Goal: Task Accomplishment & Management: Manage account settings

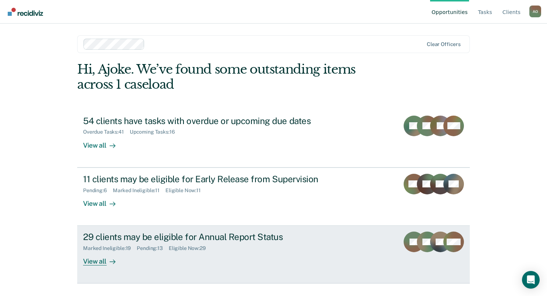
click at [94, 261] on div "View all" at bounding box center [103, 258] width 41 height 14
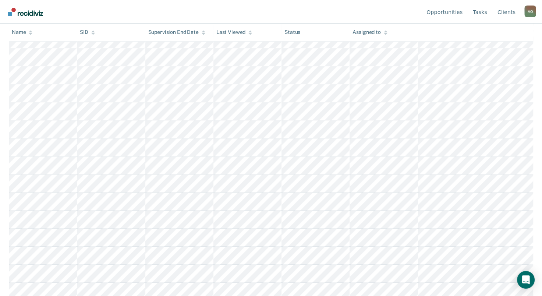
scroll to position [379, 0]
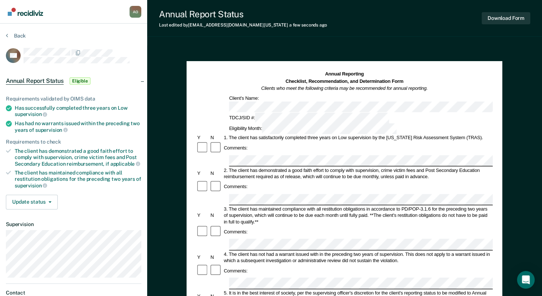
click at [0, 210] on html "Looks like you’re using Internet Explorer 11. For faster loading and a better e…" at bounding box center [271, 148] width 542 height 296
click at [495, 18] on button "Download Form" at bounding box center [505, 18] width 49 height 12
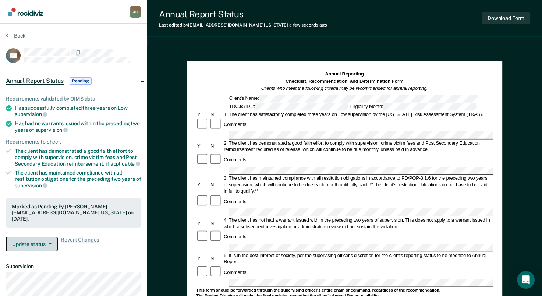
click at [47, 243] on span "button" at bounding box center [49, 243] width 6 height 1
click at [14, 35] on button "Back" at bounding box center [16, 35] width 20 height 7
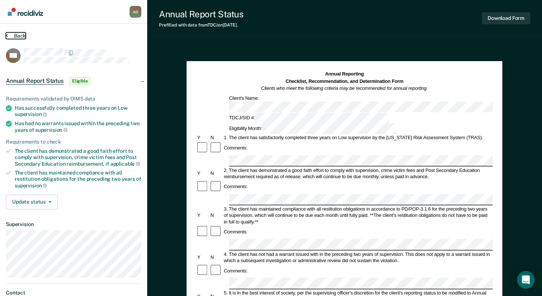
click at [18, 37] on button "Back" at bounding box center [16, 35] width 20 height 7
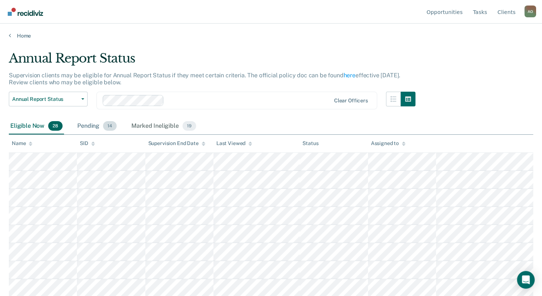
click at [87, 127] on div "Pending 14" at bounding box center [97, 126] width 42 height 16
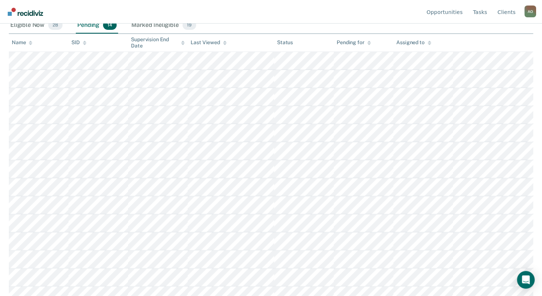
scroll to position [108, 0]
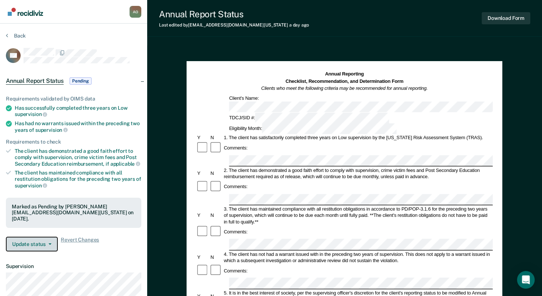
click at [51, 240] on button "Update status" at bounding box center [32, 243] width 52 height 15
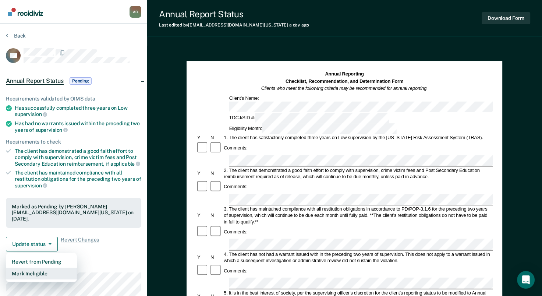
click at [42, 270] on button "Mark Ineligible" at bounding box center [41, 273] width 71 height 12
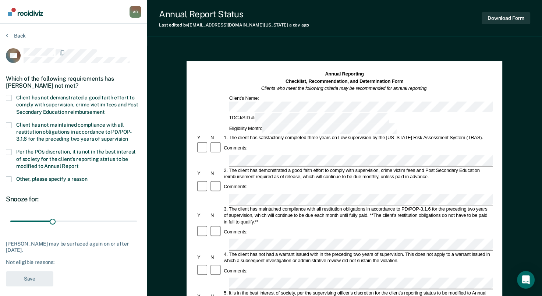
click at [10, 150] on span at bounding box center [9, 152] width 6 height 6
click at [79, 163] on input "Per the PO’s discretion, it is not in the best interest of society for the clie…" at bounding box center [79, 163] width 0 height 0
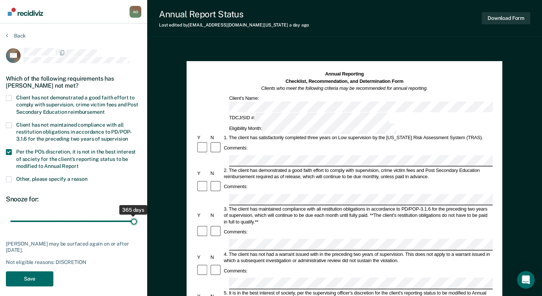
drag, startPoint x: 25, startPoint y: 220, endPoint x: 150, endPoint y: 220, distance: 125.0
click at [137, 220] on input "range" at bounding box center [73, 221] width 126 height 13
drag, startPoint x: 134, startPoint y: 221, endPoint x: 68, endPoint y: 222, distance: 66.2
click at [68, 222] on input "range" at bounding box center [73, 221] width 126 height 13
click at [10, 179] on span at bounding box center [9, 179] width 6 height 6
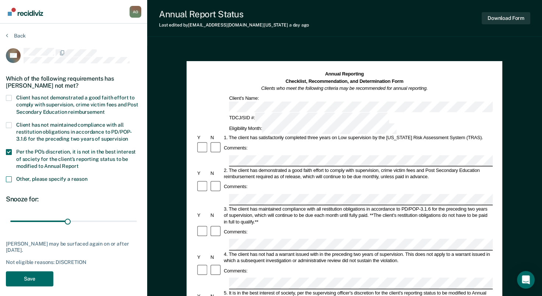
click at [88, 176] on input "Other, please specify a reason" at bounding box center [88, 176] width 0 height 0
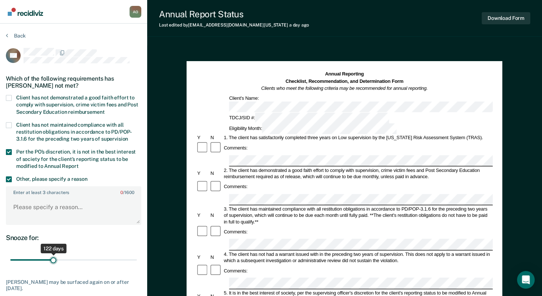
drag, startPoint x: 68, startPoint y: 257, endPoint x: 53, endPoint y: 258, distance: 14.7
type input "122"
click at [53, 258] on input "range" at bounding box center [73, 259] width 126 height 13
click at [20, 214] on textarea "Enter at least 3 characters 0 / 1600" at bounding box center [74, 210] width 134 height 27
paste textarea "TCIC- NO WANTS. NCIC - MIS/EXTR EDDY C0UNTY NEW MEXIC0 0NLY//MAY BE RELEASED UP…"
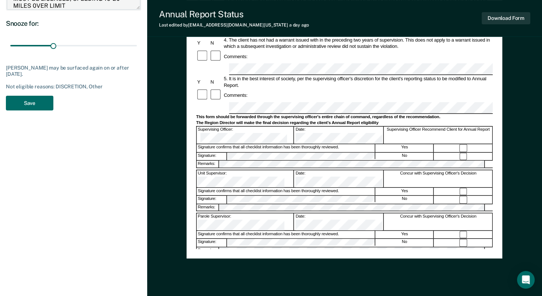
scroll to position [221, 0]
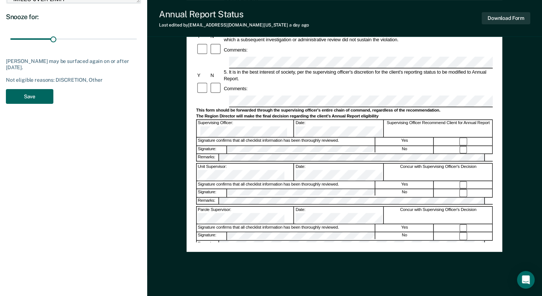
type textarea "TCIC- NO WANTS. NCIC - MIS/EXTR EDDY C0UNTY NEW MEXIC0 0NLY//MAY BE RELEASED UP…"
click at [30, 99] on button "Save" at bounding box center [29, 96] width 47 height 15
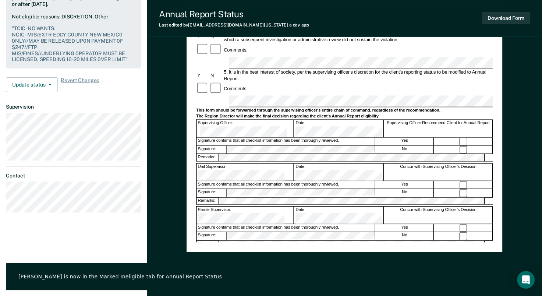
scroll to position [0, 0]
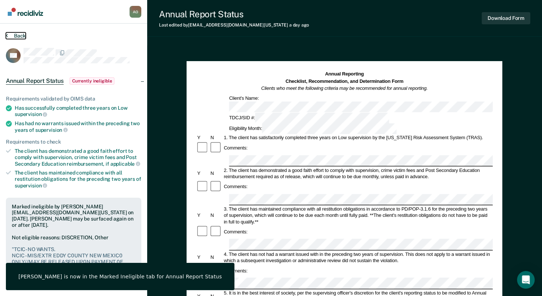
click at [13, 33] on button "Back" at bounding box center [16, 35] width 20 height 7
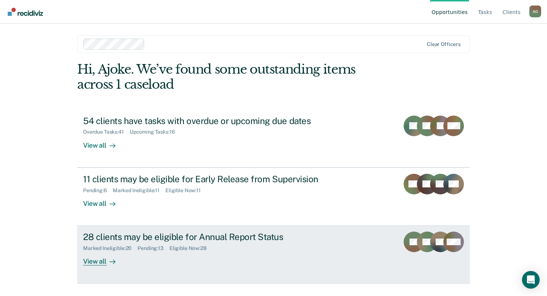
click at [97, 261] on div "View all" at bounding box center [103, 258] width 41 height 14
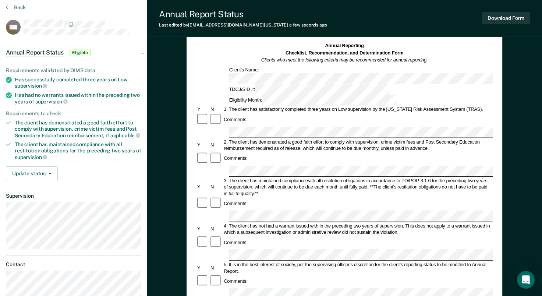
scroll to position [13, 0]
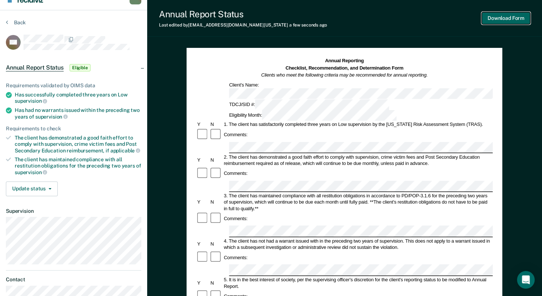
click at [502, 17] on button "Download Form" at bounding box center [505, 18] width 49 height 12
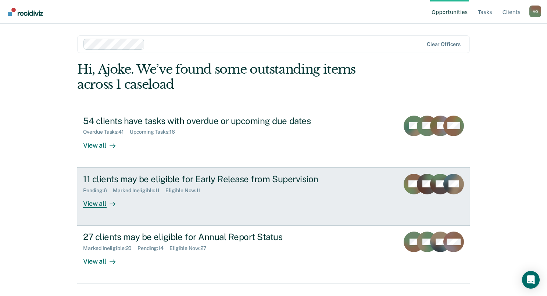
click at [86, 202] on div "View all" at bounding box center [103, 200] width 41 height 14
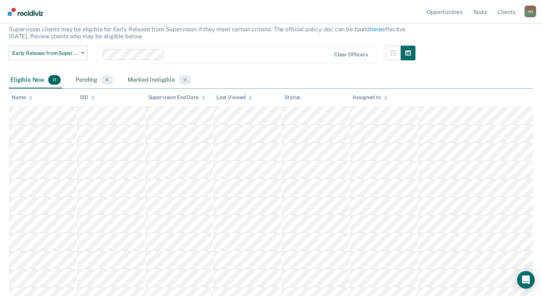
scroll to position [54, 0]
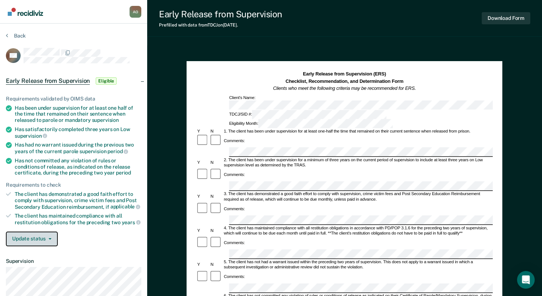
click at [43, 237] on button "Update status" at bounding box center [32, 238] width 52 height 15
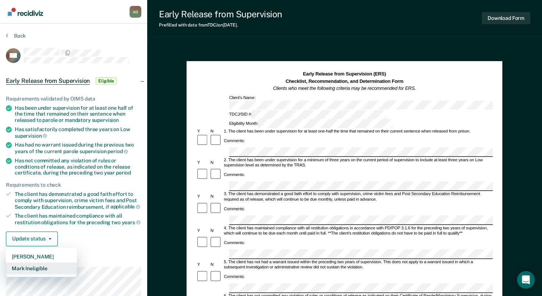
click at [36, 265] on button "Mark Ineligible" at bounding box center [41, 268] width 71 height 12
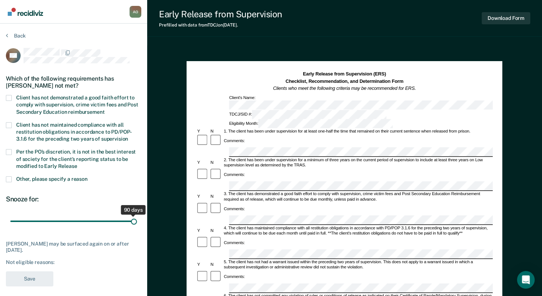
drag, startPoint x: 53, startPoint y: 221, endPoint x: 150, endPoint y: 224, distance: 96.7
type input "90"
click at [137, 224] on input "range" at bounding box center [73, 221] width 126 height 13
click at [9, 95] on span at bounding box center [9, 98] width 6 height 6
click at [104, 109] on input "Client has not demonstrated a good faith effort to comply with supervision, cri…" at bounding box center [104, 109] width 0 height 0
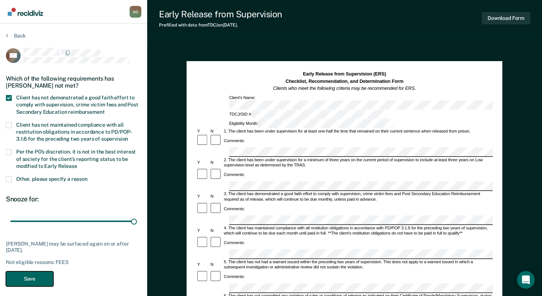
click at [37, 279] on button "Save" at bounding box center [29, 278] width 47 height 15
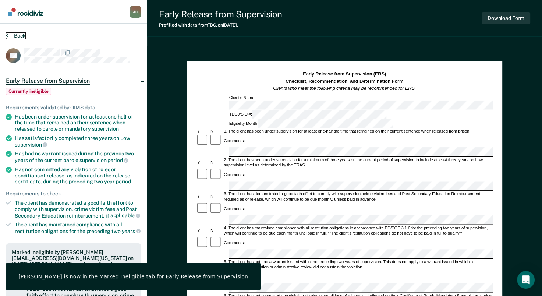
click at [16, 33] on button "Back" at bounding box center [16, 35] width 20 height 7
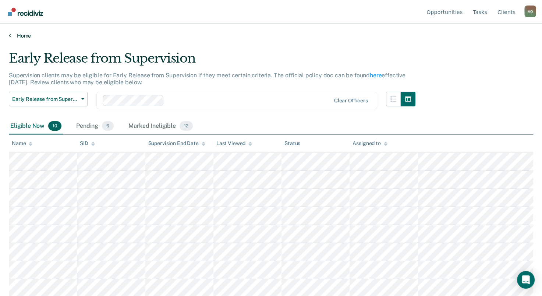
click at [24, 34] on link "Home" at bounding box center [271, 35] width 524 height 7
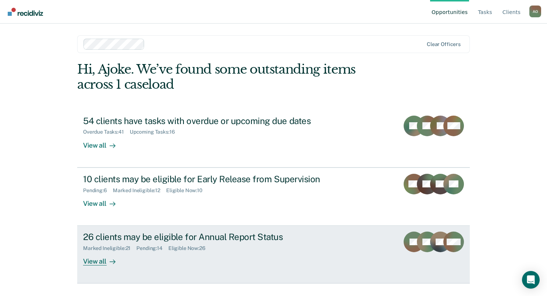
click at [97, 261] on div "View all" at bounding box center [103, 258] width 41 height 14
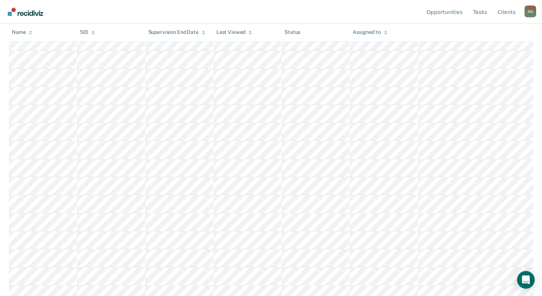
scroll to position [325, 0]
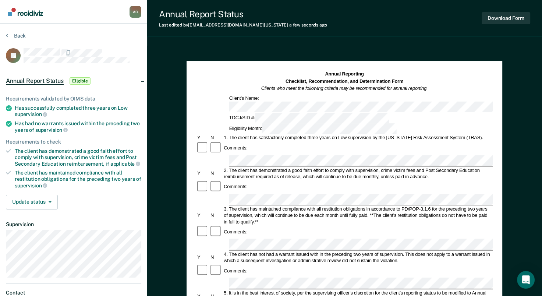
click at [270, 225] on div "Comments:" at bounding box center [344, 231] width 296 height 13
click at [495, 17] on button "Download Form" at bounding box center [505, 18] width 49 height 12
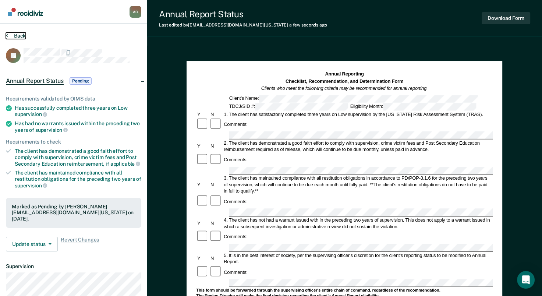
click at [19, 34] on button "Back" at bounding box center [16, 35] width 20 height 7
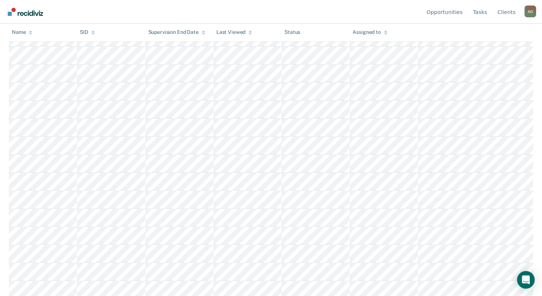
scroll to position [184, 0]
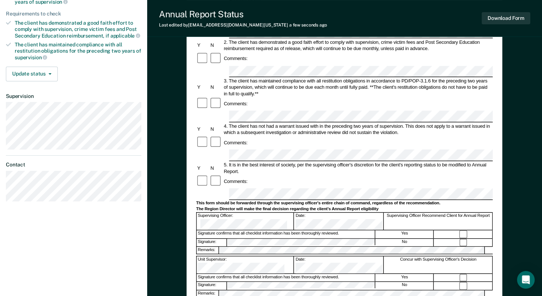
scroll to position [147, 0]
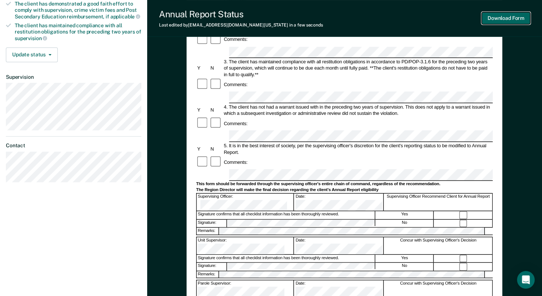
click at [495, 18] on button "Download Form" at bounding box center [505, 18] width 49 height 12
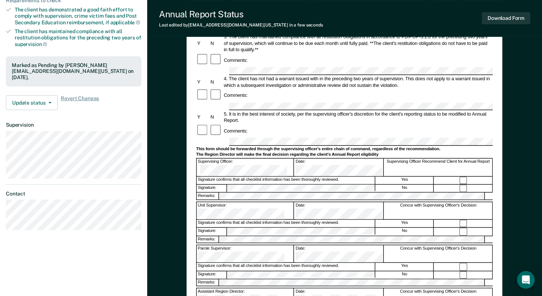
scroll to position [0, 0]
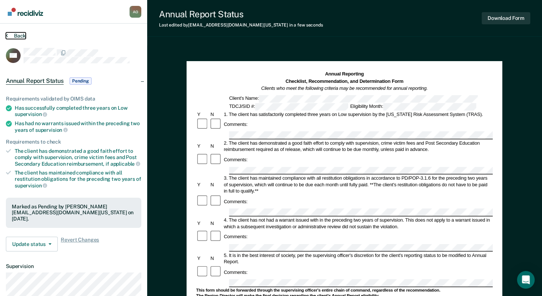
click at [21, 36] on button "Back" at bounding box center [16, 35] width 20 height 7
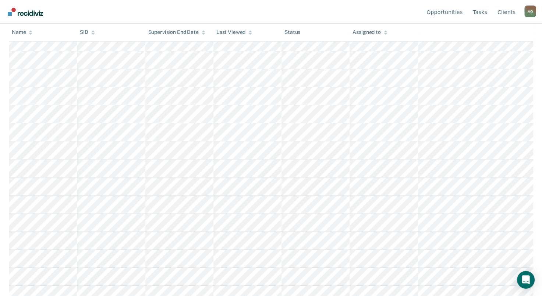
scroll to position [147, 0]
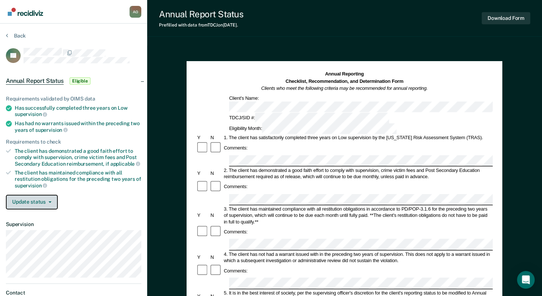
click at [31, 199] on button "Update status" at bounding box center [32, 201] width 52 height 15
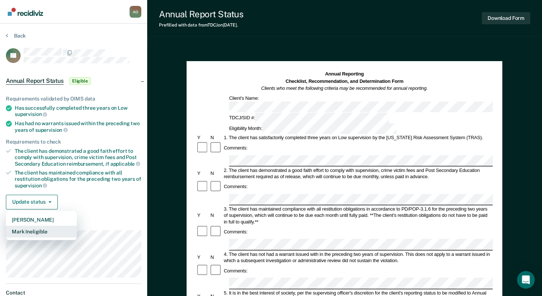
click at [31, 229] on button "Mark Ineligible" at bounding box center [41, 231] width 71 height 12
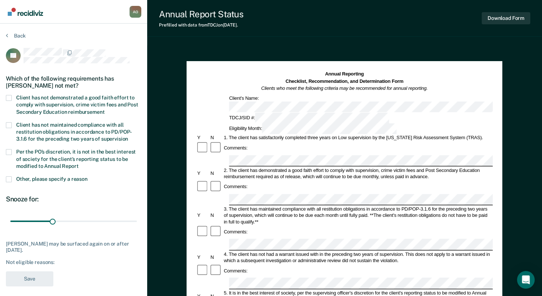
click at [11, 96] on span at bounding box center [9, 98] width 6 height 6
click at [104, 109] on input "Client has not demonstrated a good faith effort to comply with supervision, cri…" at bounding box center [104, 109] width 0 height 0
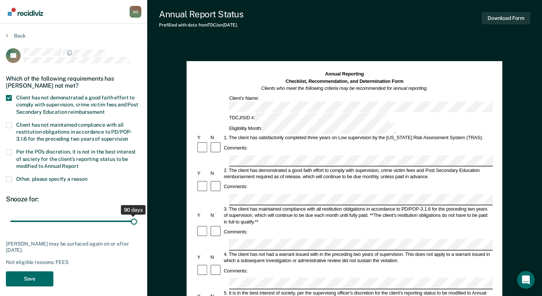
drag, startPoint x: 53, startPoint y: 221, endPoint x: 152, endPoint y: 231, distance: 99.8
type input "90"
click at [137, 228] on input "range" at bounding box center [73, 221] width 126 height 13
click at [12, 277] on button "Save" at bounding box center [29, 278] width 47 height 15
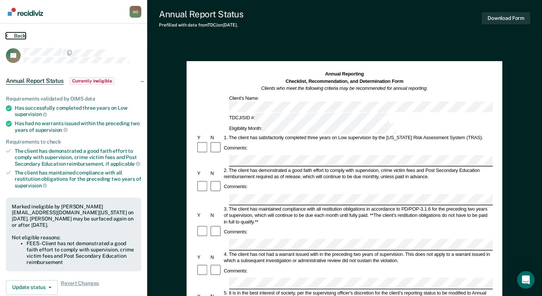
click at [14, 32] on button "Back" at bounding box center [16, 35] width 20 height 7
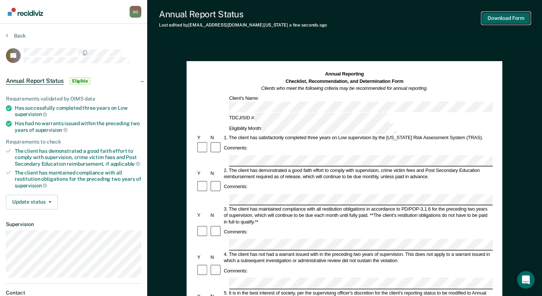
click at [502, 18] on button "Download Form" at bounding box center [505, 18] width 49 height 12
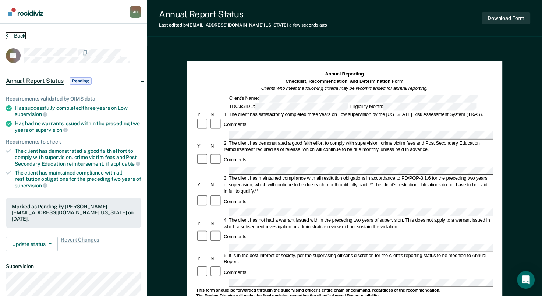
click at [21, 33] on button "Back" at bounding box center [16, 35] width 20 height 7
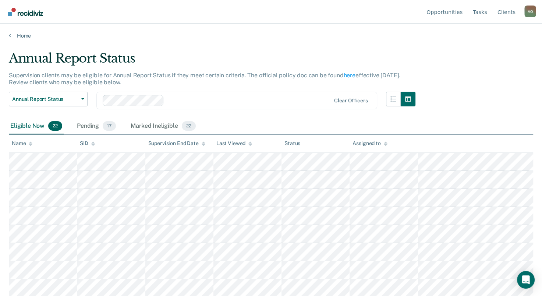
drag, startPoint x: 39, startPoint y: 68, endPoint x: 11, endPoint y: 126, distance: 65.3
click at [24, 98] on div "Annual Report Status Supervision clients may be eligible for Annual Report Stat…" at bounding box center [212, 84] width 406 height 67
drag, startPoint x: 11, startPoint y: 126, endPoint x: 85, endPoint y: 125, distance: 73.5
click at [85, 125] on div "Pending 17" at bounding box center [96, 126] width 42 height 16
